Goal: Task Accomplishment & Management: Manage account settings

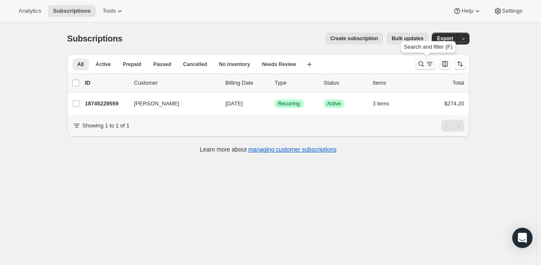
click at [425, 64] on icon "Search and filter results" at bounding box center [421, 64] width 8 height 8
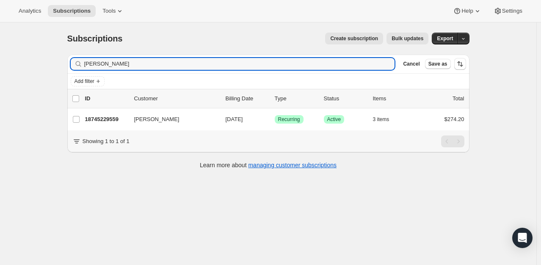
drag, startPoint x: 140, startPoint y: 64, endPoint x: 32, endPoint y: 54, distance: 108.4
click at [31, 60] on div "Subscriptions. This page is ready Subscriptions Create subscription Bulk update…" at bounding box center [268, 154] width 536 height 265
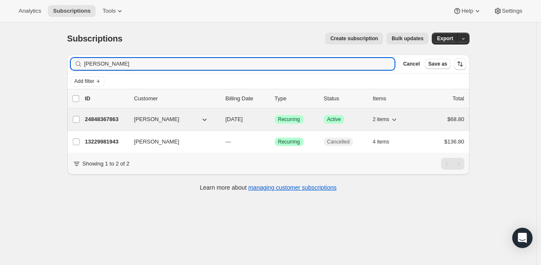
type input "[PERSON_NAME]"
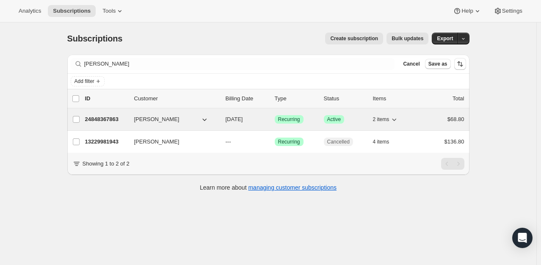
click at [116, 116] on p "24848367863" at bounding box center [106, 119] width 42 height 8
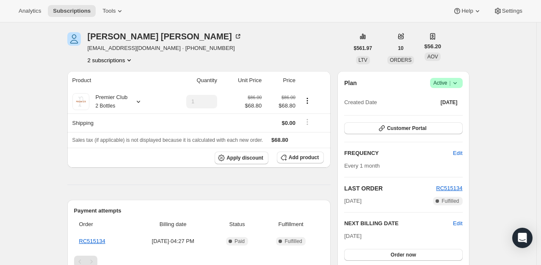
scroll to position [42, 0]
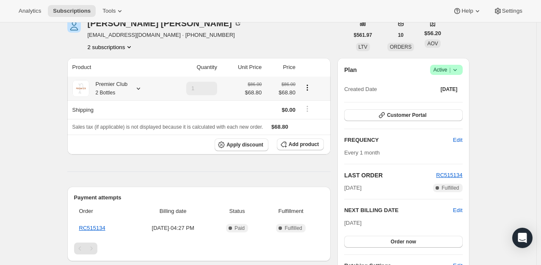
click at [308, 87] on icon "Product actions" at bounding box center [307, 87] width 8 height 8
click at [305, 147] on span "Add product" at bounding box center [304, 144] width 30 height 7
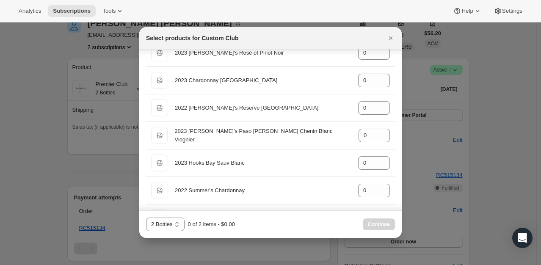
scroll to position [805, 0]
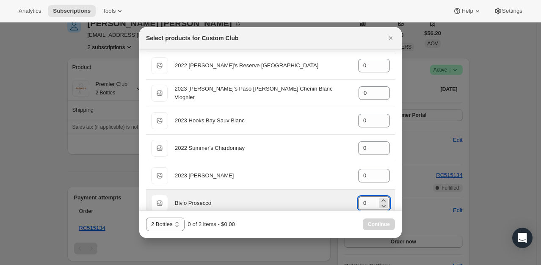
click at [364, 203] on input "0" at bounding box center [367, 203] width 19 height 14
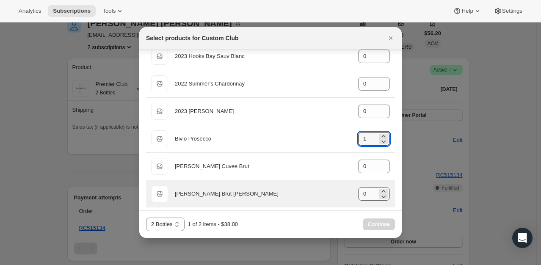
type input "1"
click at [368, 192] on input "0" at bounding box center [367, 194] width 19 height 14
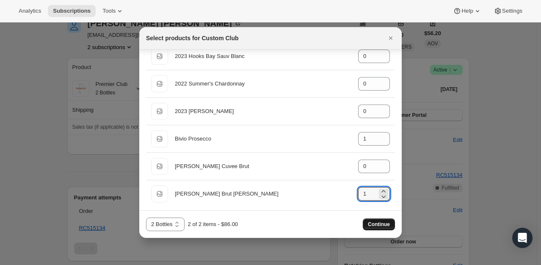
type input "1"
click at [380, 227] on span "Continue" at bounding box center [379, 224] width 22 height 7
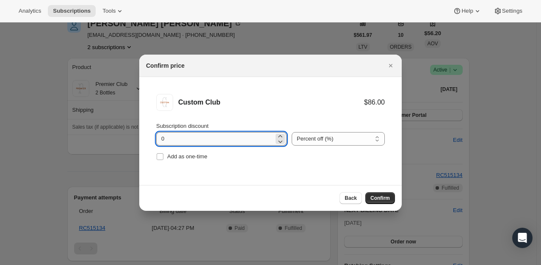
click at [158, 139] on input "0" at bounding box center [215, 139] width 118 height 14
type input "20"
click at [374, 196] on span "Confirm" at bounding box center [380, 198] width 19 height 7
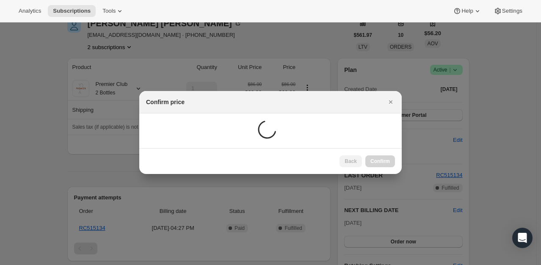
scroll to position [42, 0]
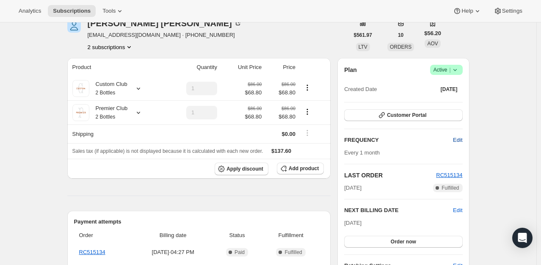
click at [460, 138] on span "Edit" at bounding box center [457, 140] width 9 height 8
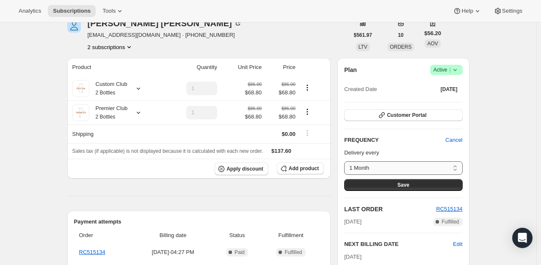
click at [439, 163] on select "1 Month Custom..." at bounding box center [403, 168] width 118 height 14
select select "custom"
click at [346, 161] on select "1 Month Custom..." at bounding box center [403, 168] width 118 height 14
select select "MONTH"
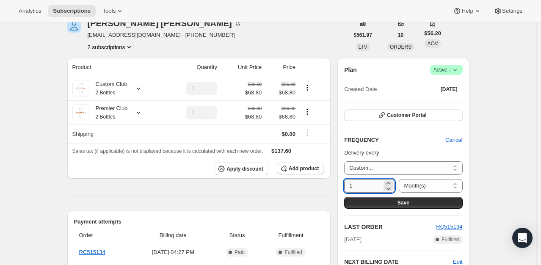
click at [374, 187] on input "1" at bounding box center [363, 186] width 38 height 14
type input "1"
type input "2"
click at [403, 202] on span "Save" at bounding box center [404, 202] width 12 height 7
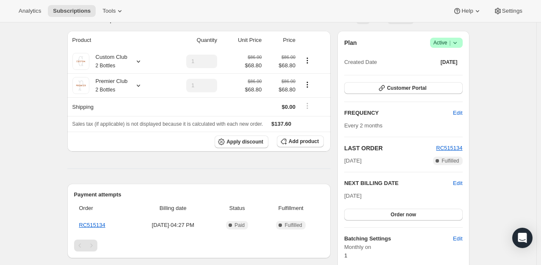
scroll to position [127, 0]
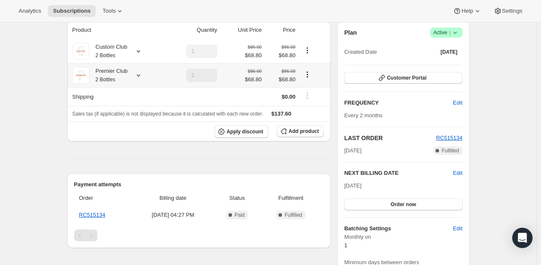
click at [307, 78] on icon "Product actions" at bounding box center [307, 74] width 8 height 8
click at [310, 112] on button "Remove" at bounding box center [309, 106] width 25 height 14
type input "0"
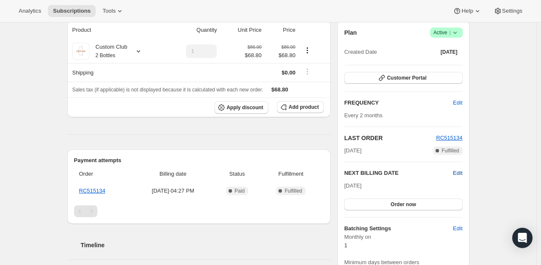
click at [461, 172] on span "Edit" at bounding box center [457, 173] width 9 height 8
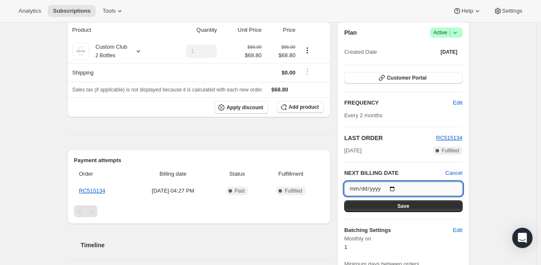
click at [397, 187] on input "[DATE]" at bounding box center [403, 189] width 118 height 14
type input "[DATE]"
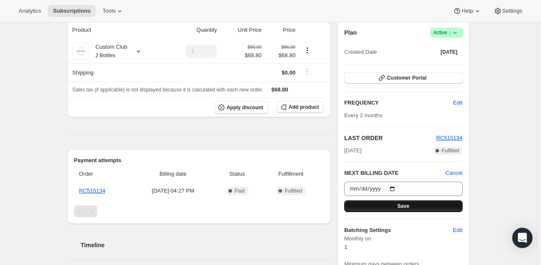
click at [408, 207] on span "Save" at bounding box center [404, 206] width 12 height 7
